Goal: Information Seeking & Learning: Learn about a topic

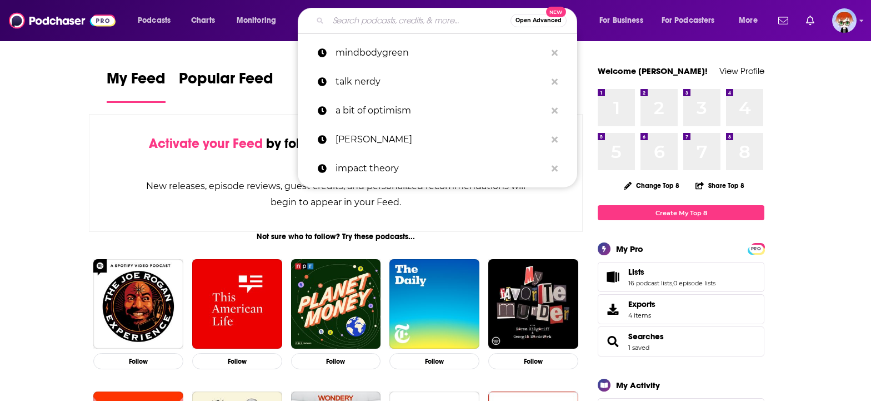
click at [372, 21] on input "Search podcasts, credits, & more..." at bounding box center [419, 21] width 182 height 18
paste input "Somewhere in the Skies"
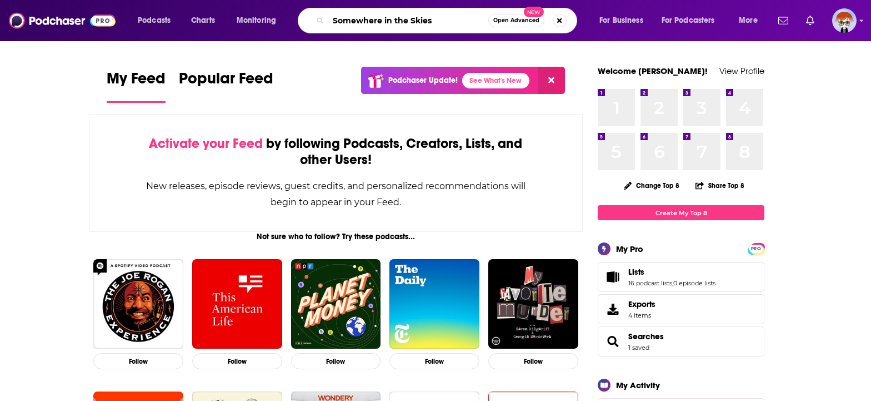
type input "Somewhere in the Skies"
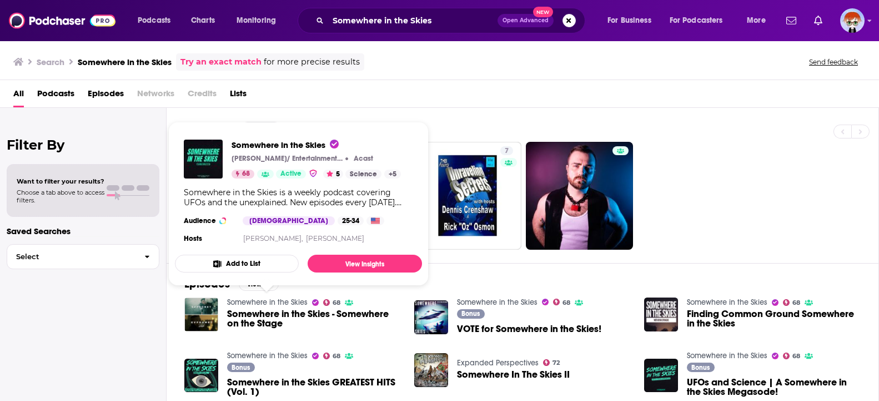
click at [252, 301] on link "Somewhere in the Skies" at bounding box center [267, 301] width 81 height 9
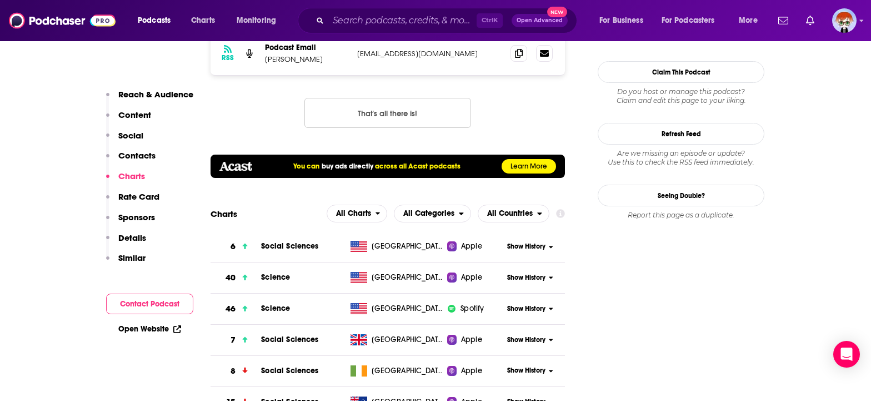
scroll to position [1278, 0]
